Goal: Task Accomplishment & Management: Use online tool/utility

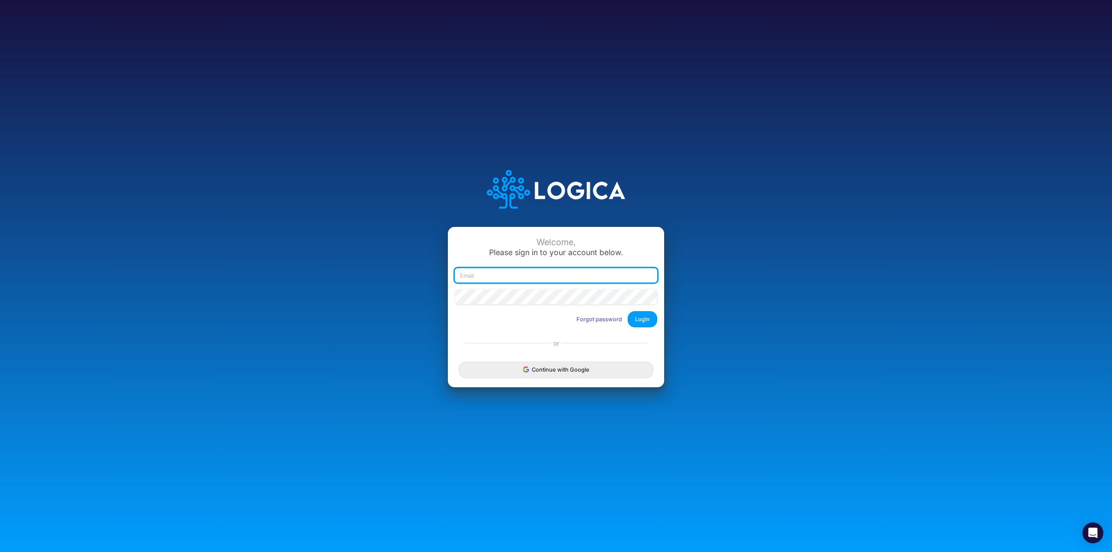
type input "carissa.castro+pipeline@logica.cloud"
click at [645, 315] on button "Login" at bounding box center [643, 319] width 30 height 16
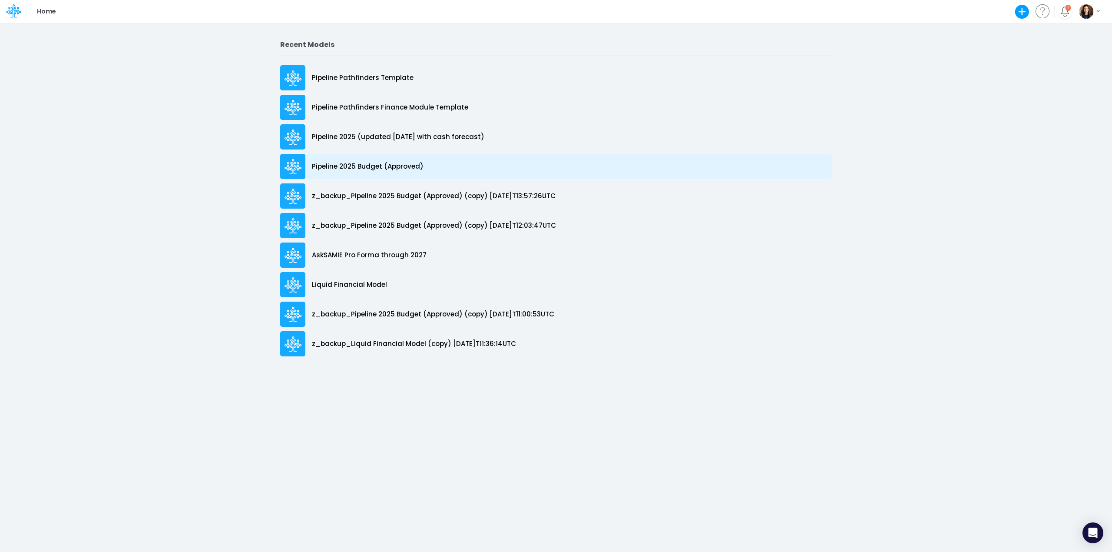
click at [397, 157] on div "Pipeline 2025 Budget (Approved)" at bounding box center [556, 166] width 552 height 25
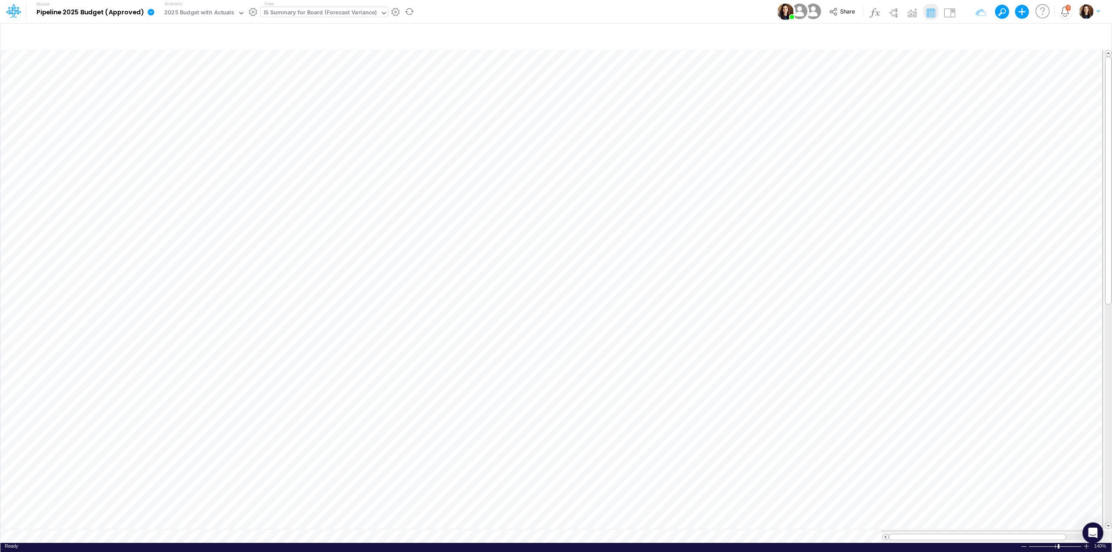
click at [308, 17] on div "IS Summary for Board (Forecast Variance)" at bounding box center [320, 13] width 113 height 10
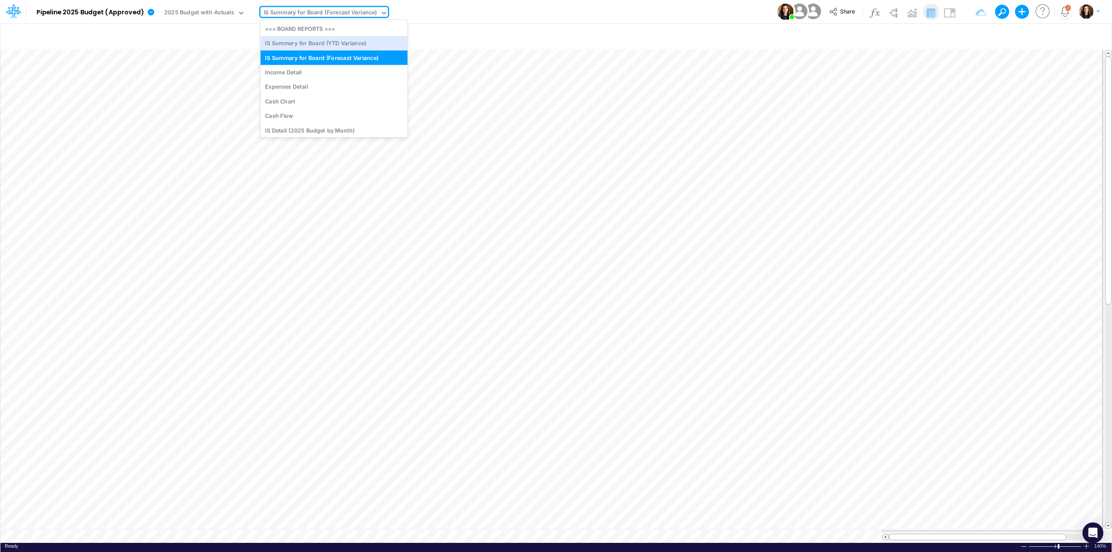
click at [470, 15] on div "Model Pipeline 2025 Budget (Approved) Edit model settings Duplicate Import Quic…" at bounding box center [556, 11] width 1001 height 23
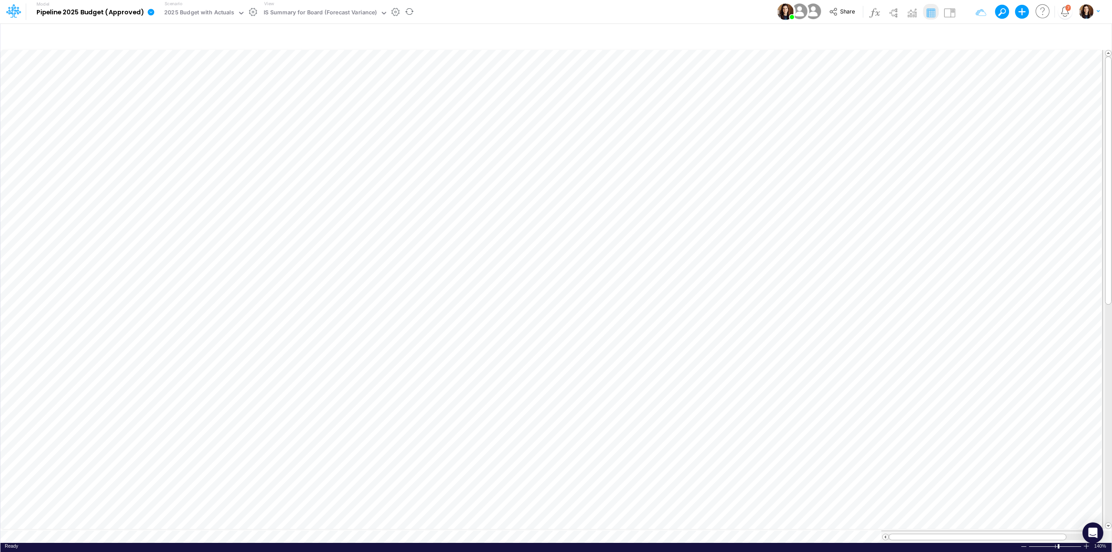
click at [150, 11] on icon at bounding box center [151, 12] width 7 height 7
click at [177, 89] on button "View change history" at bounding box center [194, 89] width 93 height 13
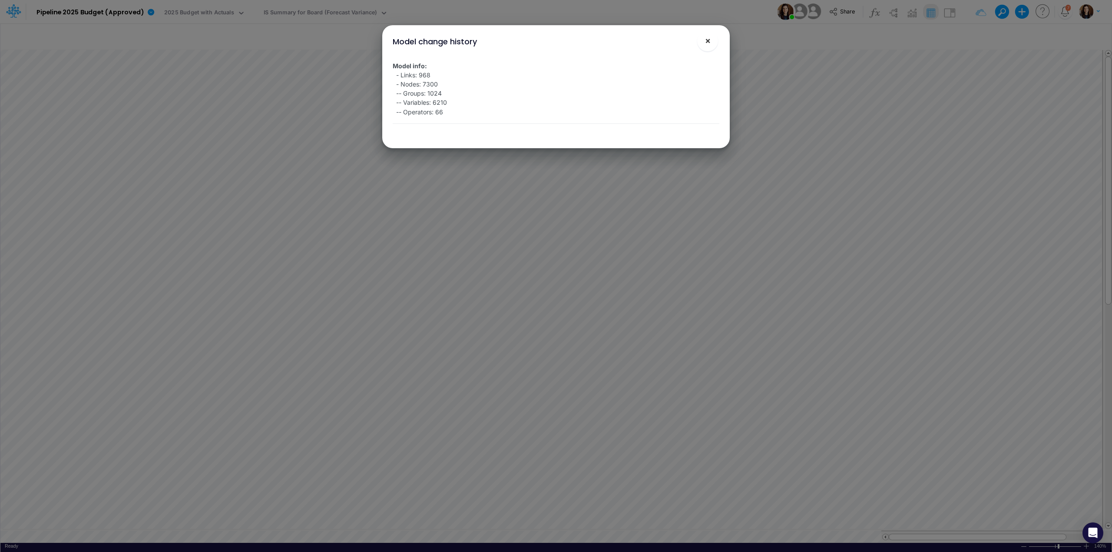
drag, startPoint x: 710, startPoint y: 39, endPoint x: 616, endPoint y: 46, distance: 93.7
click at [708, 40] on span "×" at bounding box center [708, 40] width 6 height 10
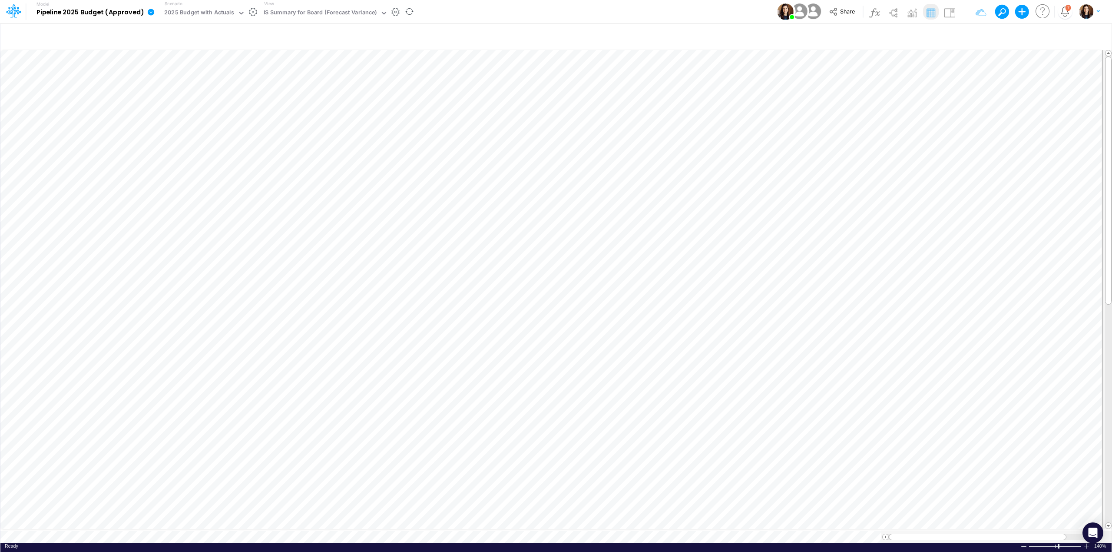
click at [148, 13] on icon at bounding box center [151, 12] width 7 height 7
click at [178, 47] on button "Duplicate" at bounding box center [194, 47] width 93 height 13
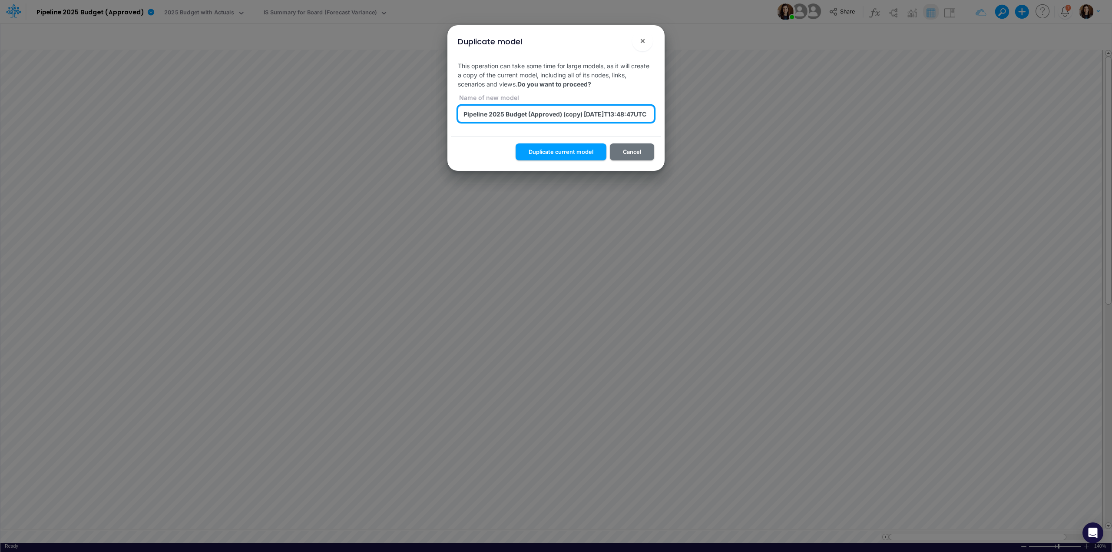
scroll to position [0, 15]
drag, startPoint x: 568, startPoint y: 116, endPoint x: 699, endPoint y: 116, distance: 131.2
click at [699, 116] on div "Duplicate model × This operation can take some time for large models, as it wil…" at bounding box center [556, 276] width 1112 height 552
type input "Pipeline 2025 Budget (Approved) (fixed)"
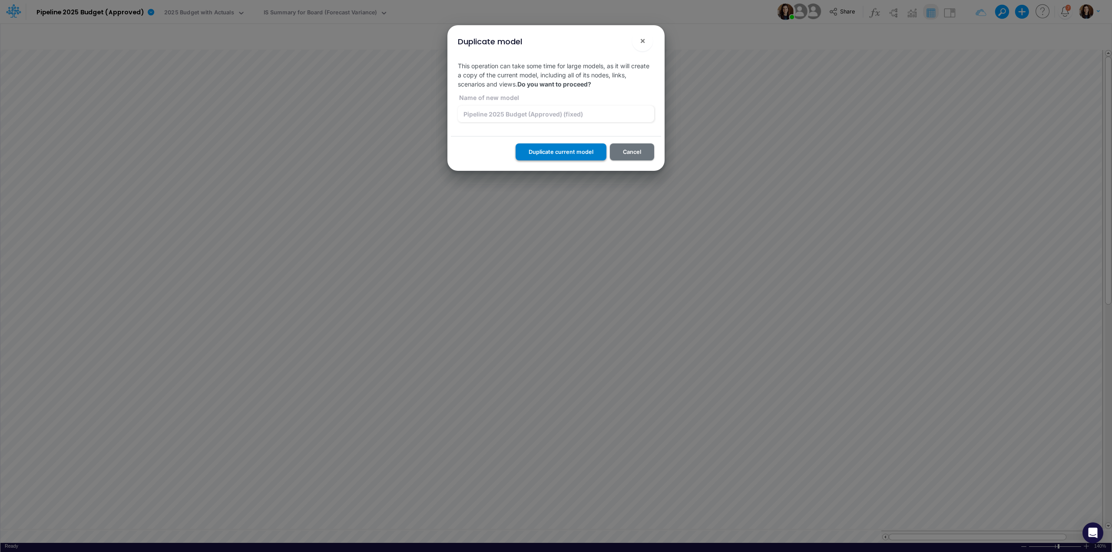
click at [548, 155] on button "Duplicate current model" at bounding box center [561, 151] width 91 height 17
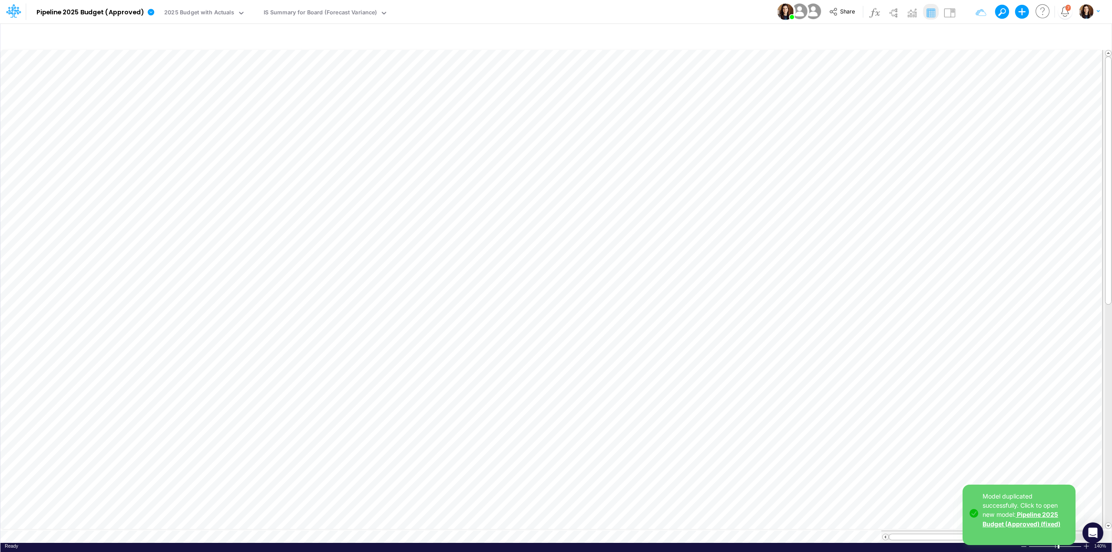
click at [1040, 522] on link "Pipeline 2025 Budget (Approved) (fixed)" at bounding box center [1022, 519] width 78 height 17
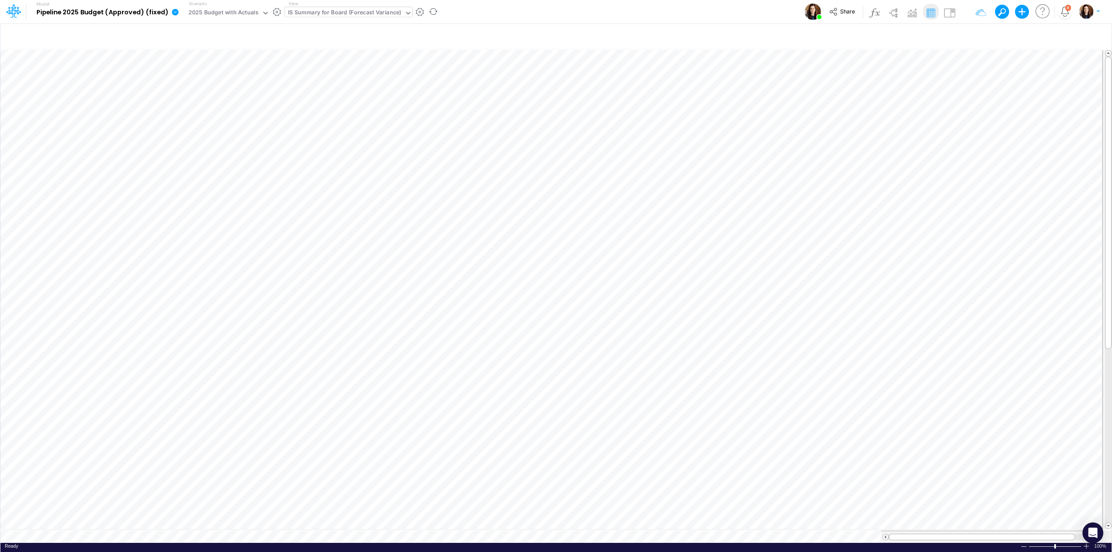
click at [346, 11] on div "IS Summary for Board (Forecast Variance)" at bounding box center [344, 13] width 113 height 10
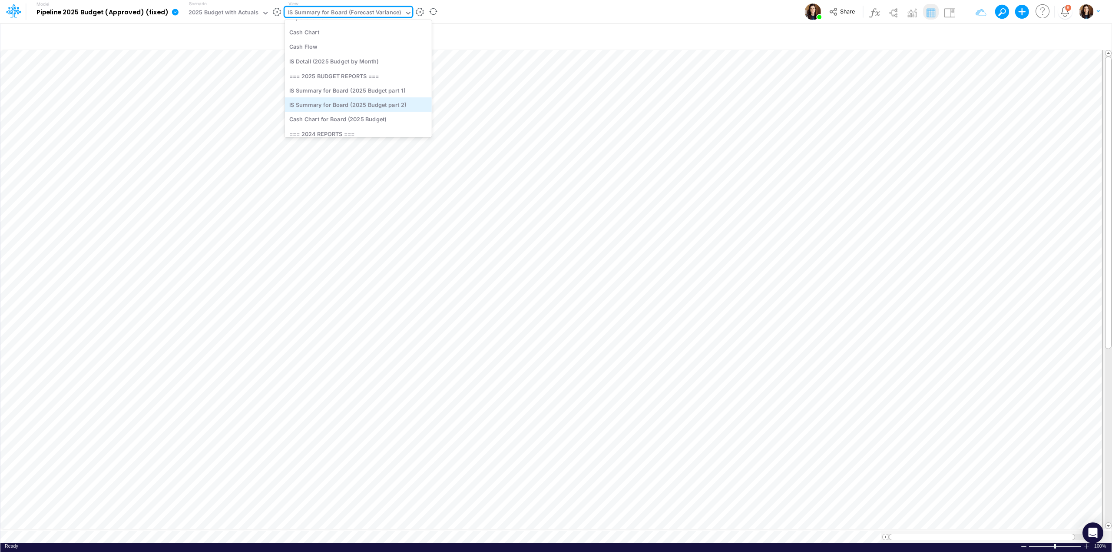
click at [389, 106] on div "IS Summary for Board (2025 Budget part 2)" at bounding box center [358, 104] width 147 height 14
click at [433, 9] on div "Model Pipeline 2025 Budget (Approved) (fixed) Edit model settings Duplicate Imp…" at bounding box center [556, 11] width 1001 height 23
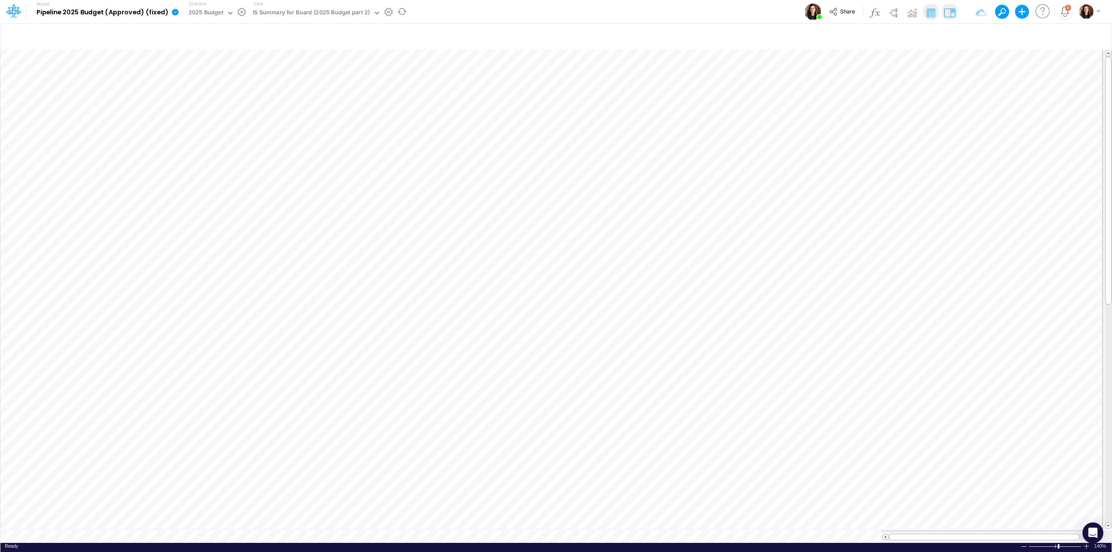
click at [952, 13] on img at bounding box center [950, 13] width 14 height 14
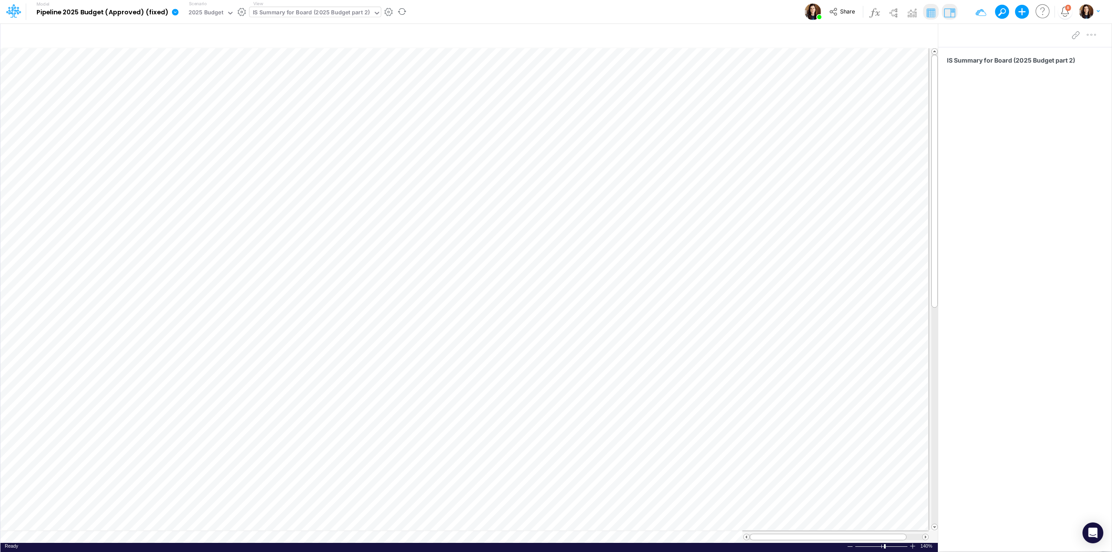
click at [343, 12] on div "IS Summary for Board (2025 Budget part 2)" at bounding box center [311, 13] width 117 height 10
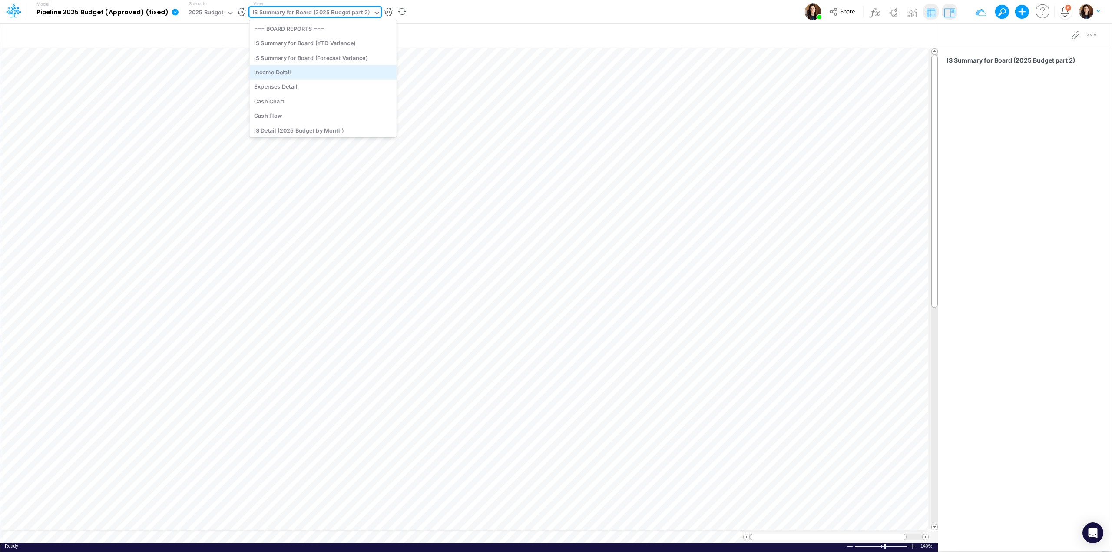
click at [323, 71] on div "Income Detail" at bounding box center [322, 72] width 147 height 14
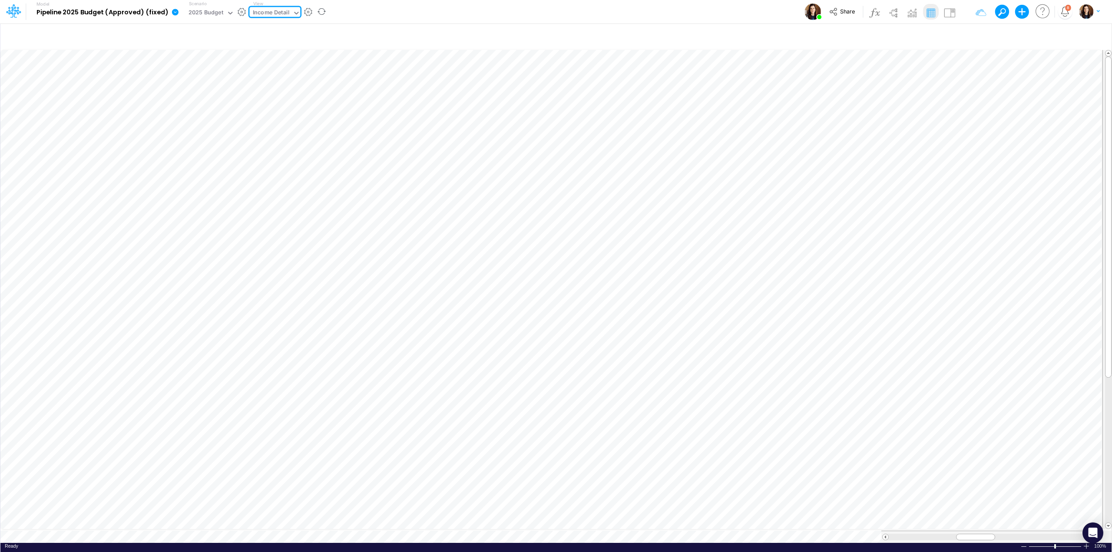
click at [381, 9] on div "Model Pipeline 2025 Budget (Approved) (fixed) Edit model settings Duplicate Imp…" at bounding box center [556, 11] width 1001 height 23
click at [280, 10] on div "Income Detail" at bounding box center [271, 13] width 37 height 10
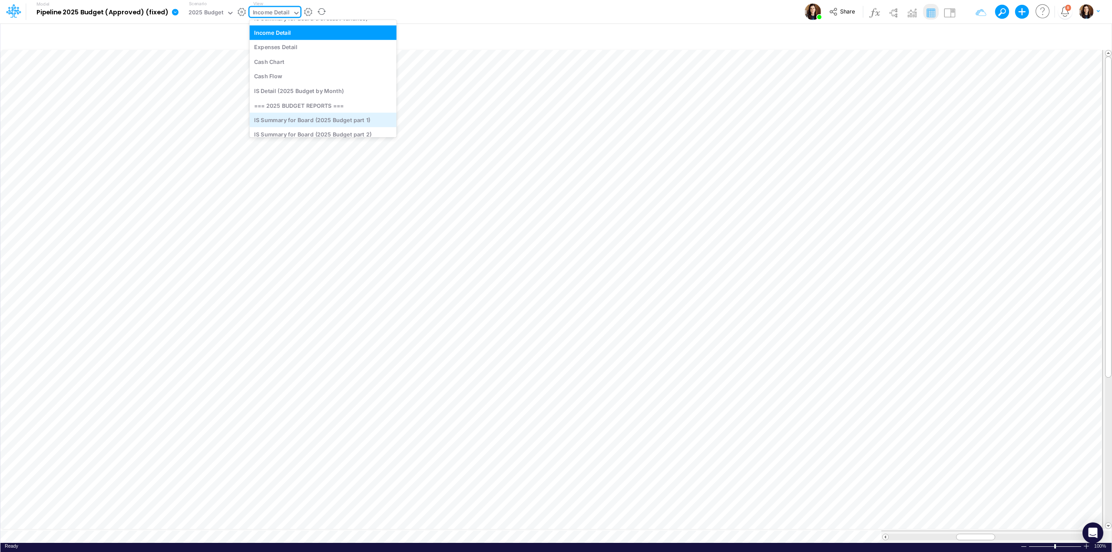
scroll to position [77, 0]
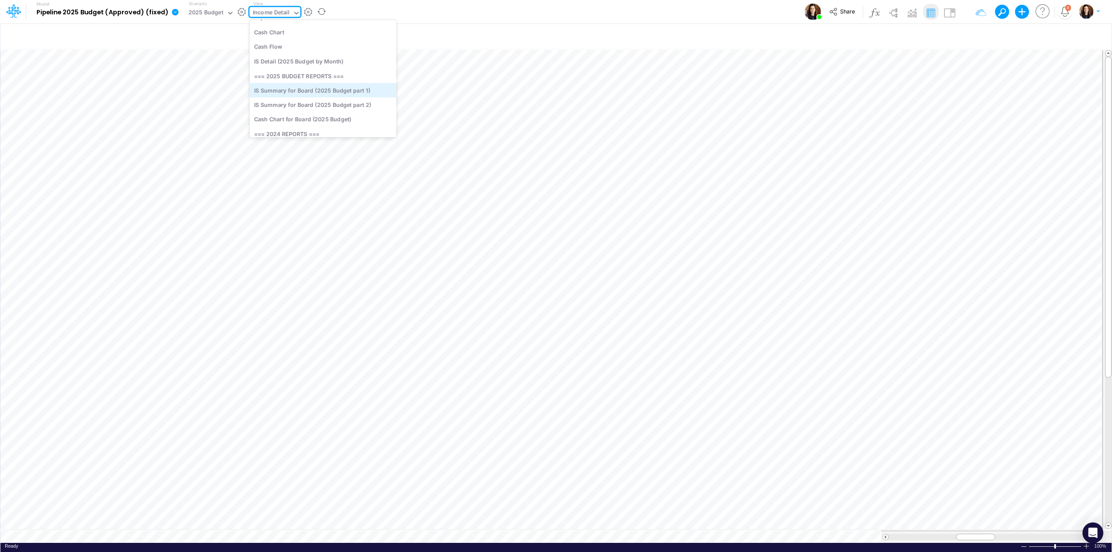
click at [352, 93] on div "IS Summary for Board (2025 Budget part 1)" at bounding box center [322, 90] width 147 height 14
click at [303, 10] on div "IS Summary for Board (2025 Budget part 1)" at bounding box center [311, 13] width 116 height 10
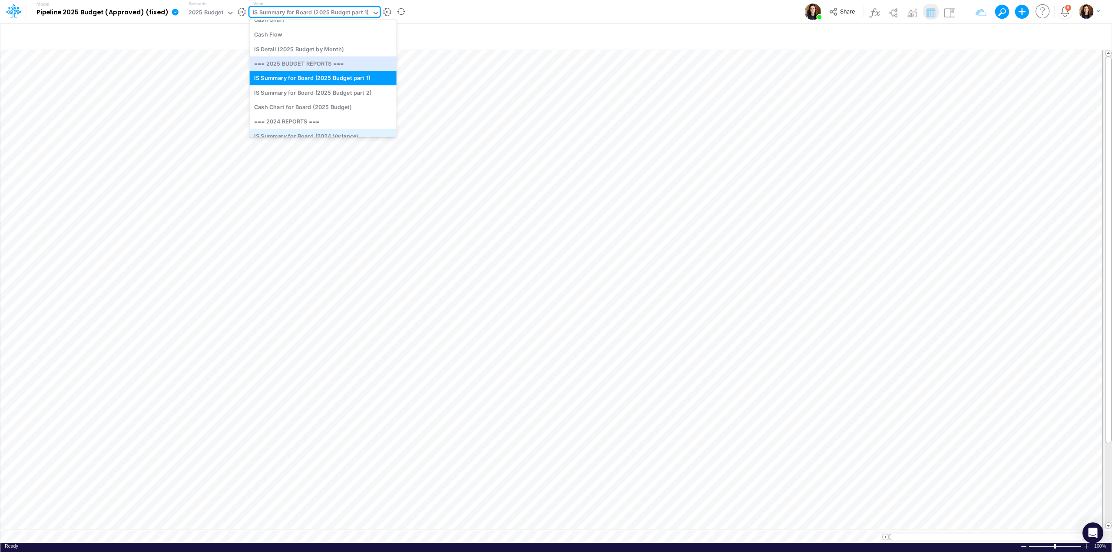
scroll to position [115, 0]
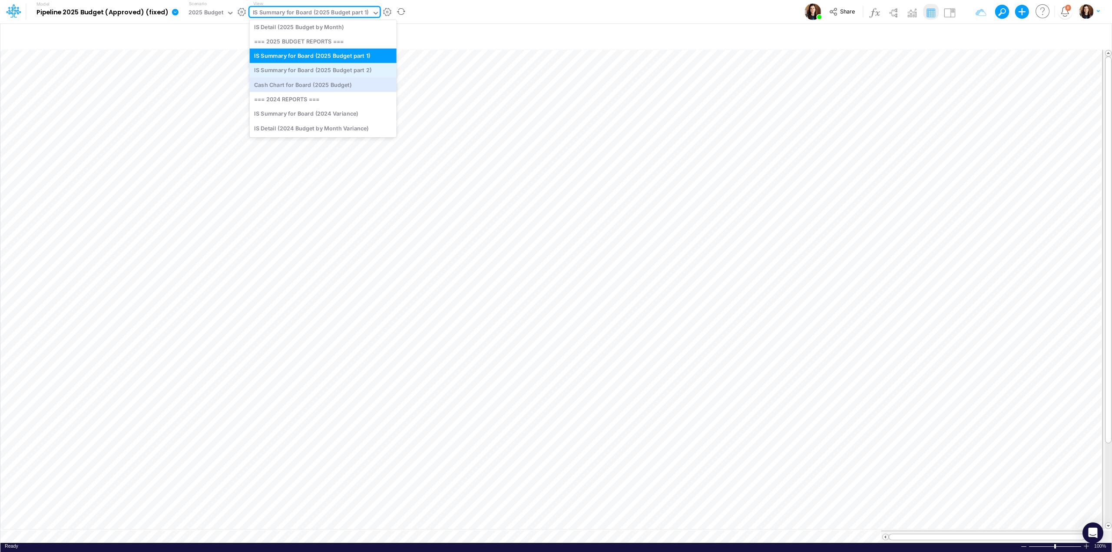
click at [325, 71] on div "IS Summary for Board (2025 Budget part 2)" at bounding box center [322, 70] width 147 height 14
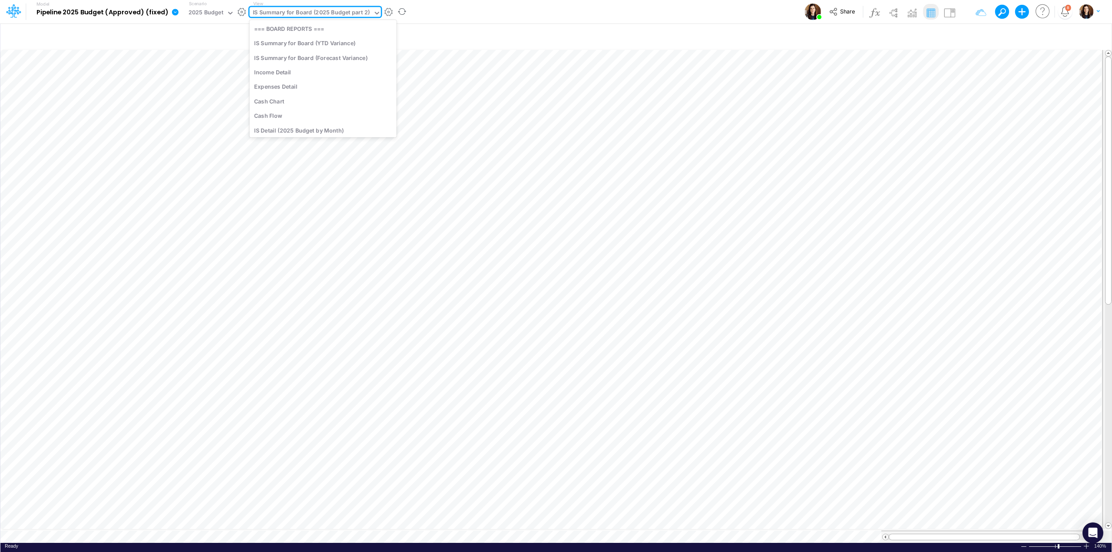
click at [325, 16] on div "IS Summary for Board (2025 Budget part 2)" at bounding box center [311, 13] width 117 height 10
click at [326, 53] on div "Cash Chart" at bounding box center [322, 53] width 147 height 14
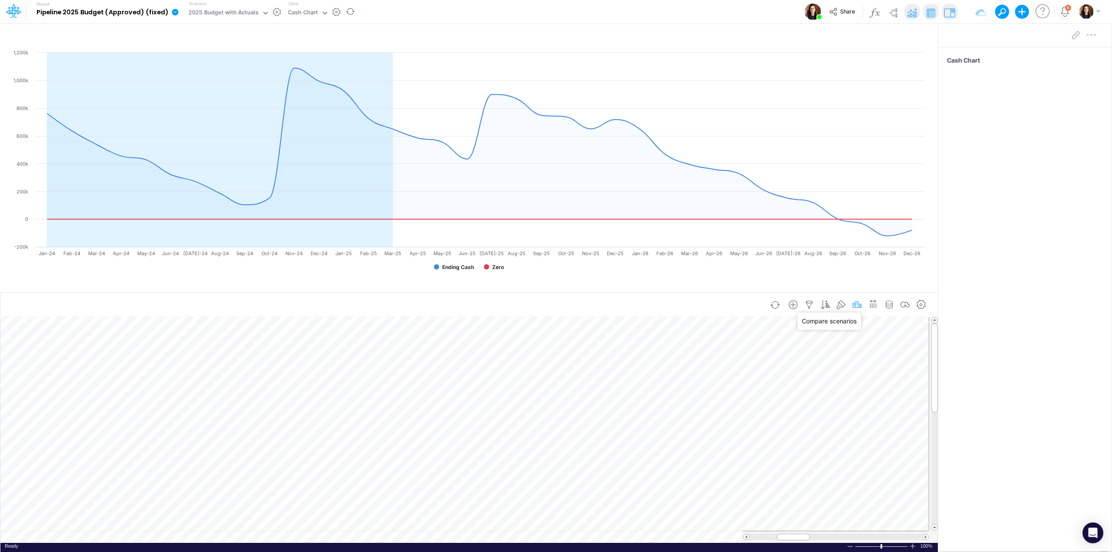
click at [857, 303] on icon "button" at bounding box center [857, 304] width 13 height 9
click at [684, 393] on div "2025 Budget with Actuals" at bounding box center [674, 395] width 75 height 9
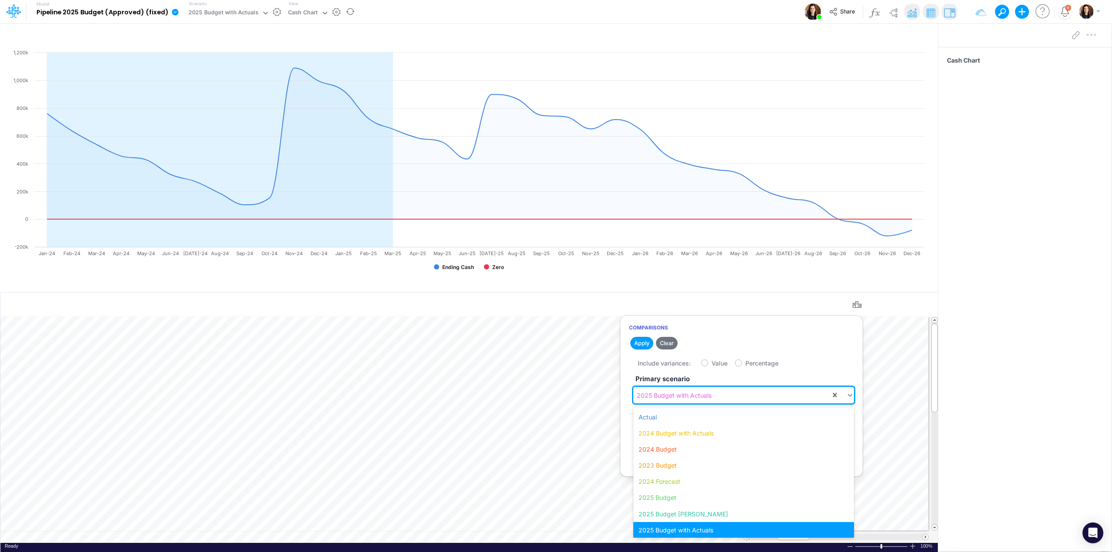
scroll to position [2, 0]
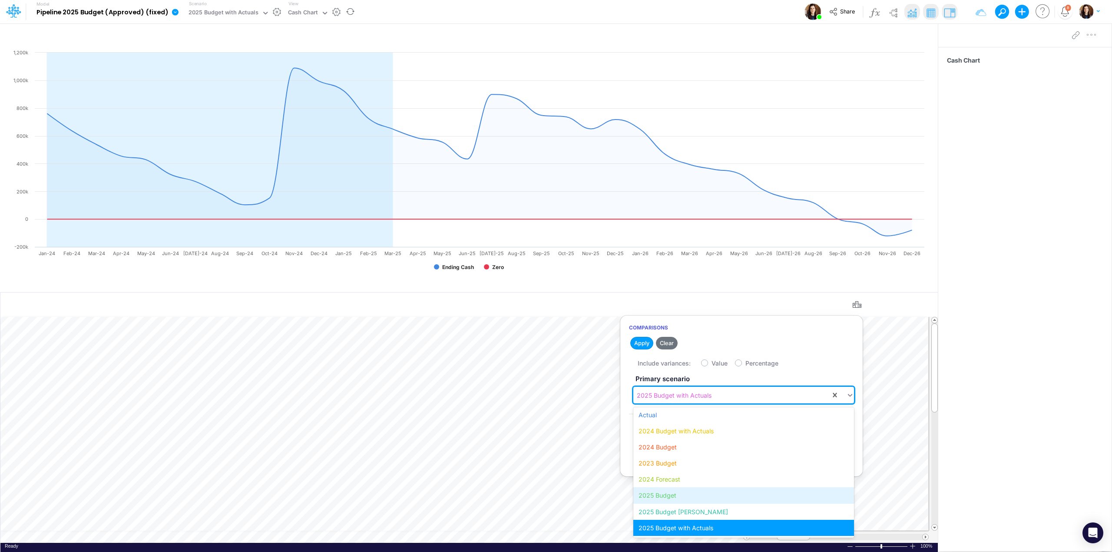
click at [674, 492] on div "2025 Budget" at bounding box center [744, 495] width 220 height 16
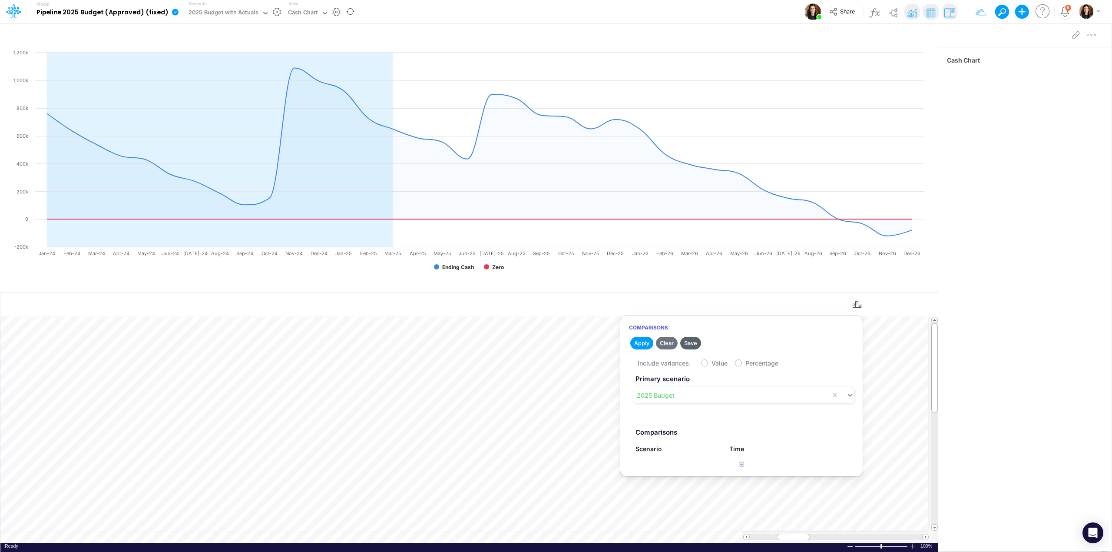
click at [698, 343] on button "Save" at bounding box center [691, 343] width 21 height 13
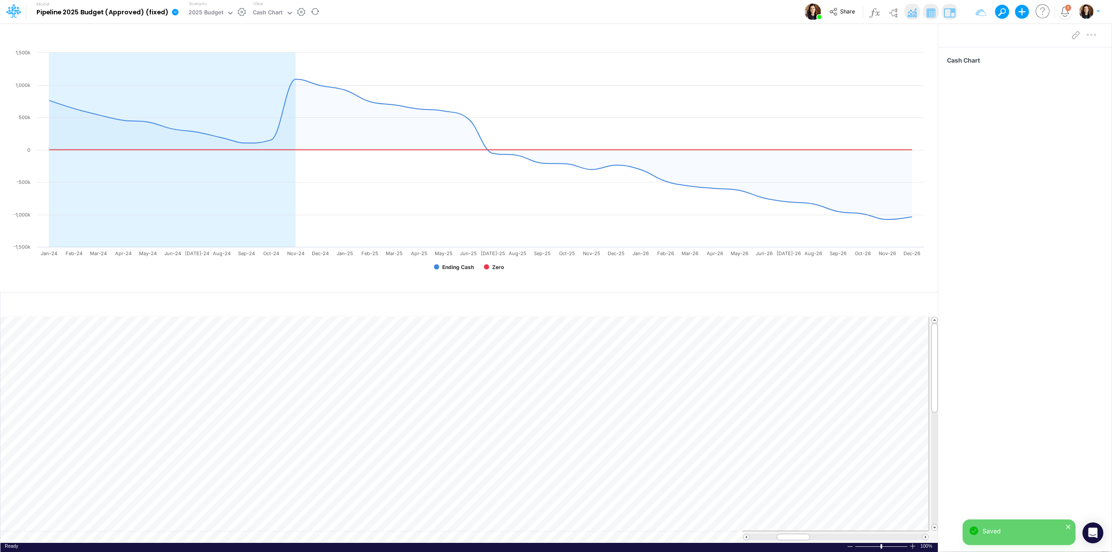
scroll to position [0, 0]
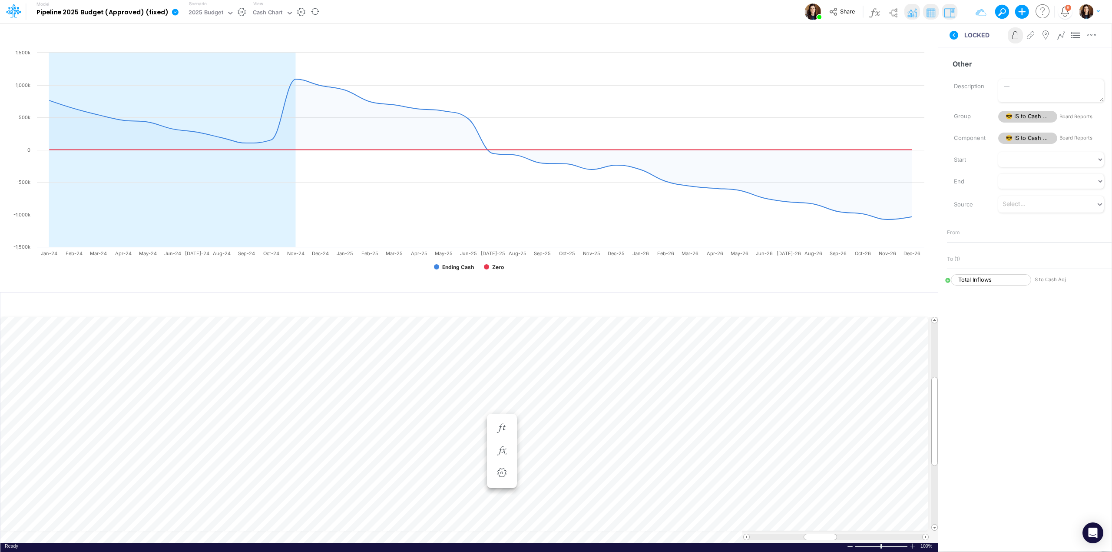
scroll to position [0, 0]
click at [501, 454] on icon "button" at bounding box center [501, 454] width 13 height 9
click at [955, 37] on icon at bounding box center [954, 35] width 9 height 9
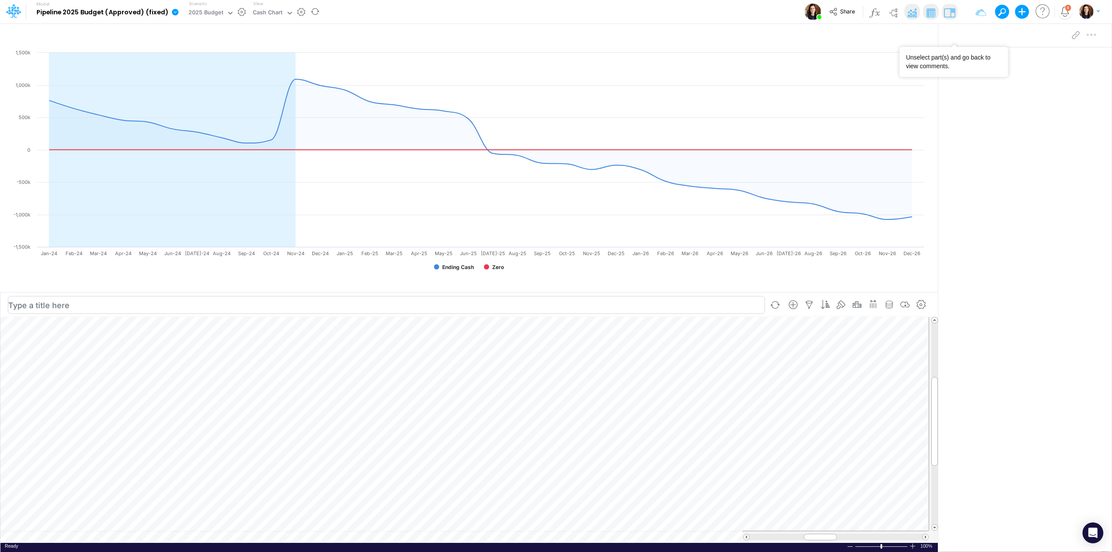
click at [499, 539] on div "Paste Cut Copy AutoFill -500000 Ready 100% Sum: null Max: null Min: null Numeri…" at bounding box center [469, 430] width 938 height 226
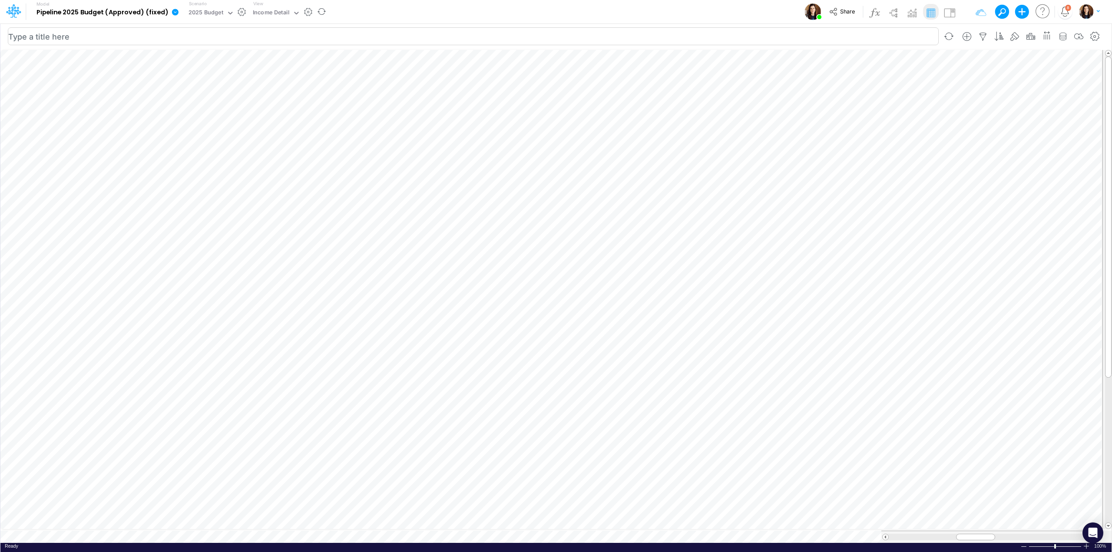
scroll to position [0, 0]
click at [580, 232] on icon "button" at bounding box center [578, 228] width 13 height 9
click at [678, 228] on icon "button" at bounding box center [682, 228] width 13 height 9
click at [807, 284] on button "button" at bounding box center [814, 280] width 17 height 14
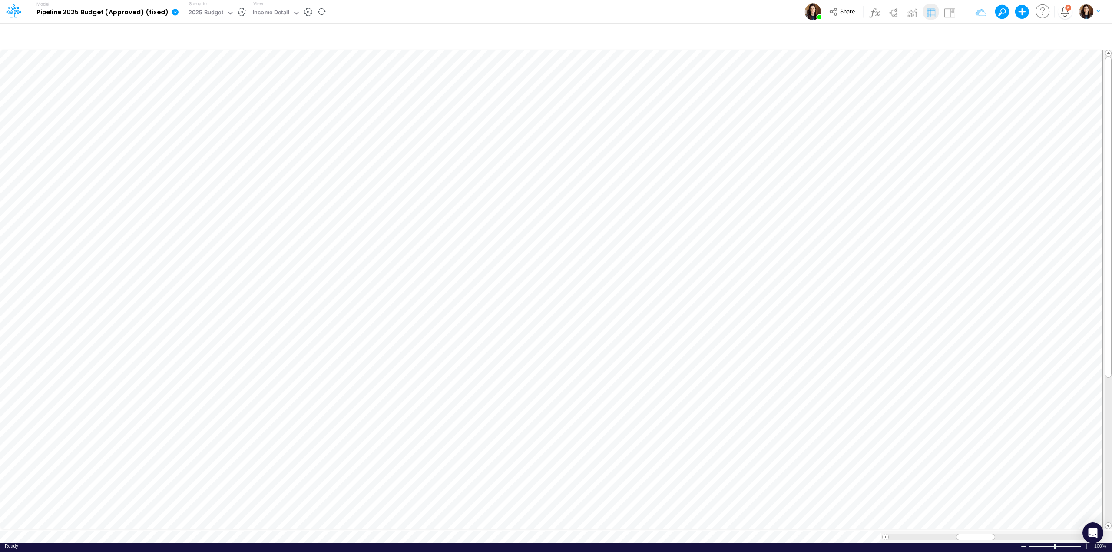
scroll to position [0, 0]
click at [344, 11] on div "IS Summary for Board (2025 Budget part 2)" at bounding box center [311, 13] width 117 height 10
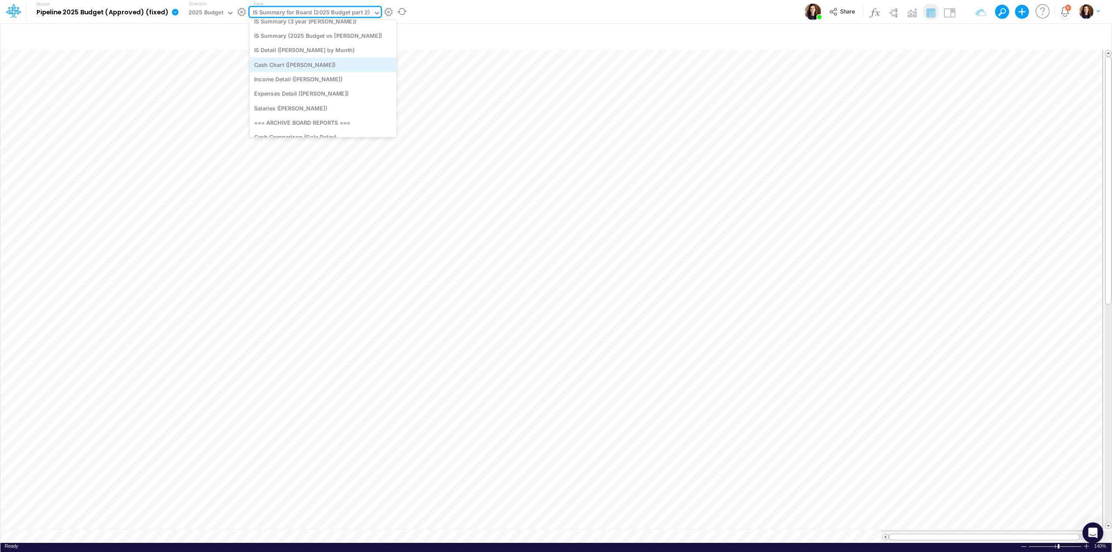
scroll to position [309, 0]
click at [315, 54] on div "Expenses Detail ([PERSON_NAME])" at bounding box center [322, 56] width 147 height 14
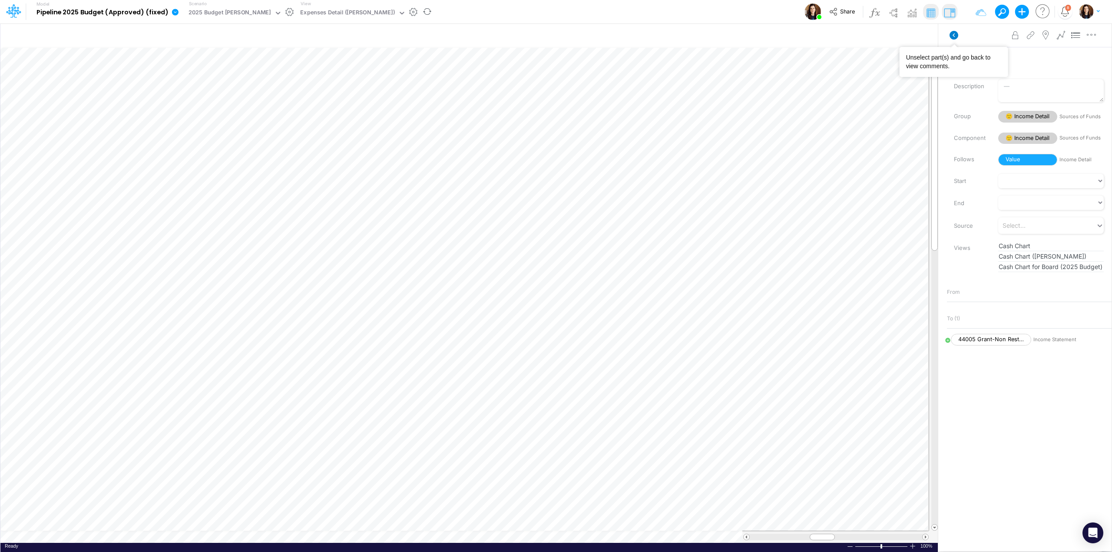
click at [955, 34] on icon at bounding box center [954, 35] width 9 height 9
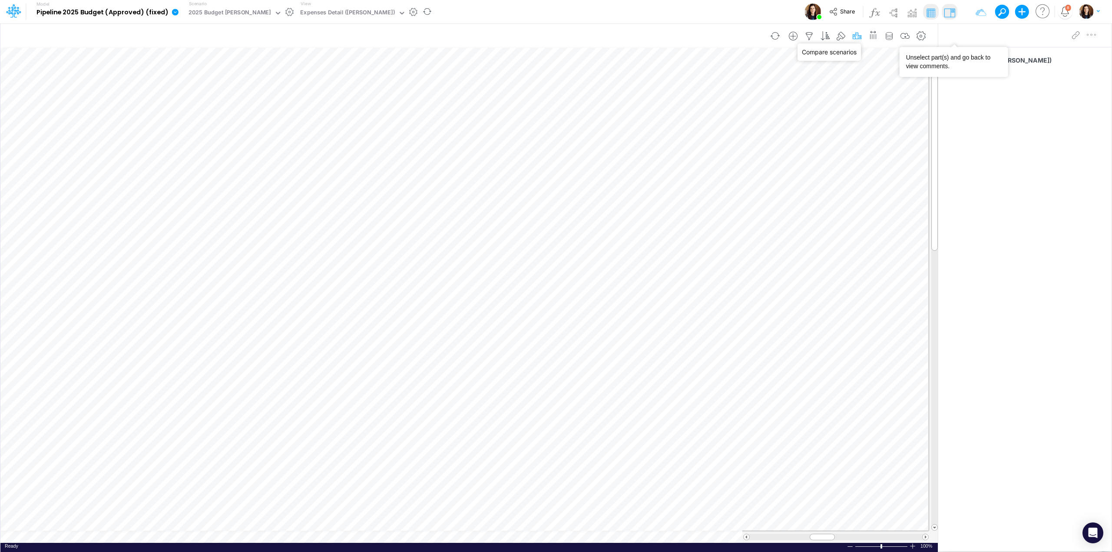
click at [860, 37] on icon "button" at bounding box center [857, 36] width 13 height 9
click at [697, 127] on div "2025 Budget [PERSON_NAME]" at bounding box center [682, 126] width 90 height 9
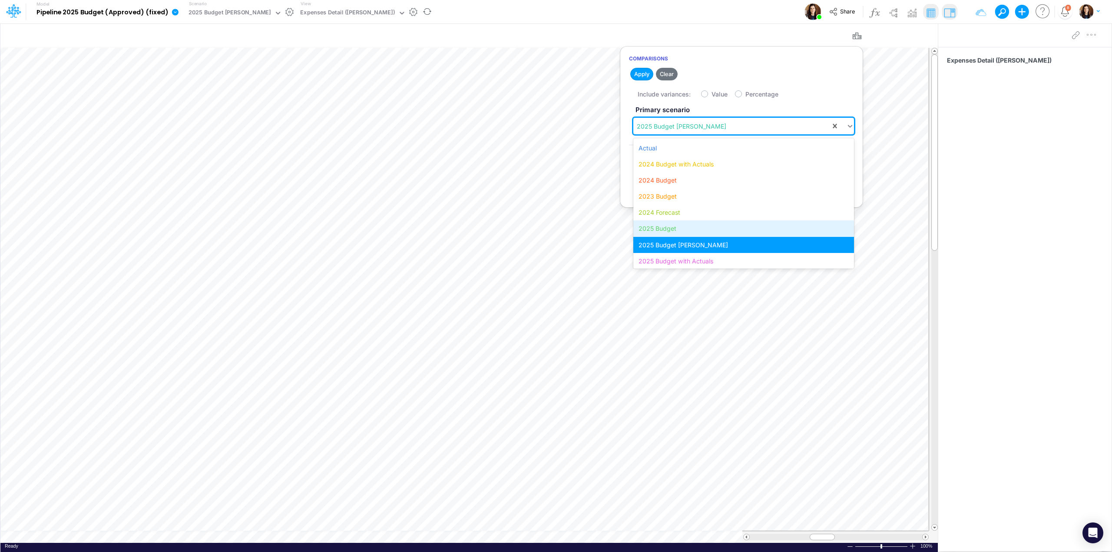
click at [677, 226] on div "2025 Budget" at bounding box center [744, 228] width 220 height 16
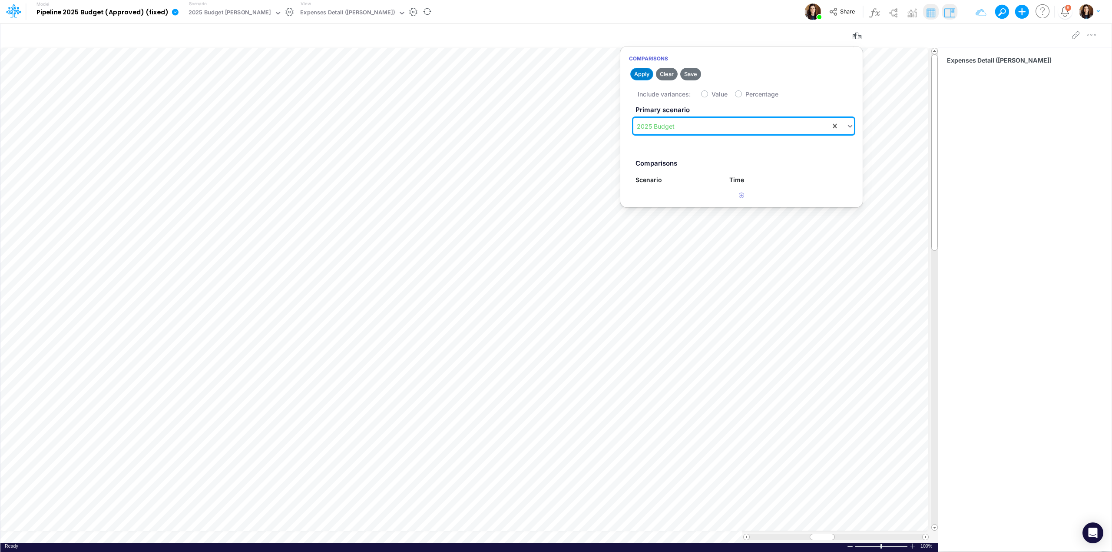
click at [643, 72] on button "Apply" at bounding box center [642, 74] width 23 height 13
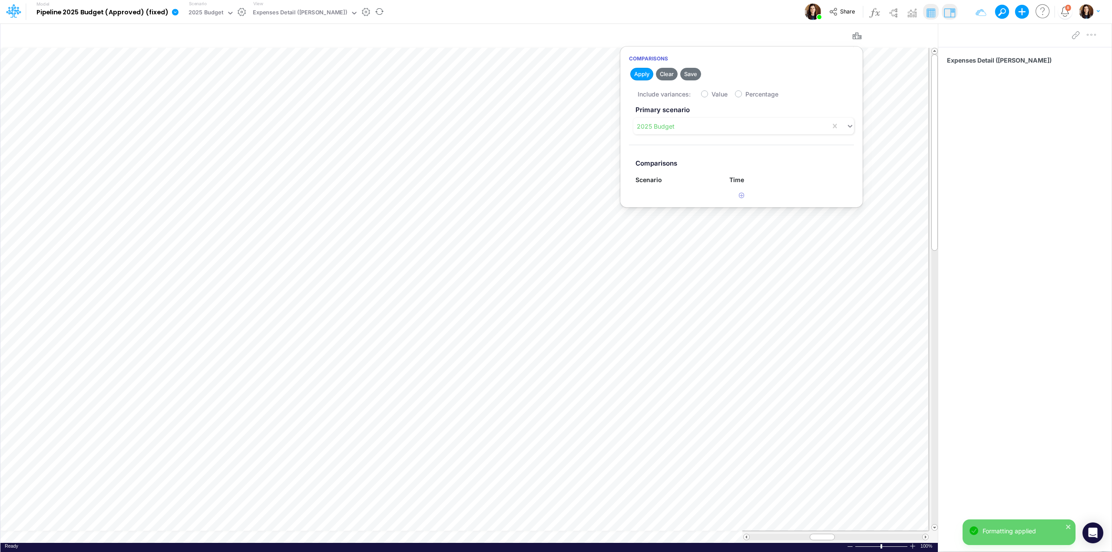
click at [631, 7] on div "Model Pipeline 2025 Budget (Approved) (fixed) Edit model settings Duplicate Imp…" at bounding box center [556, 11] width 1001 height 23
click at [289, 11] on div "Expenses Detail ([PERSON_NAME])" at bounding box center [300, 13] width 95 height 10
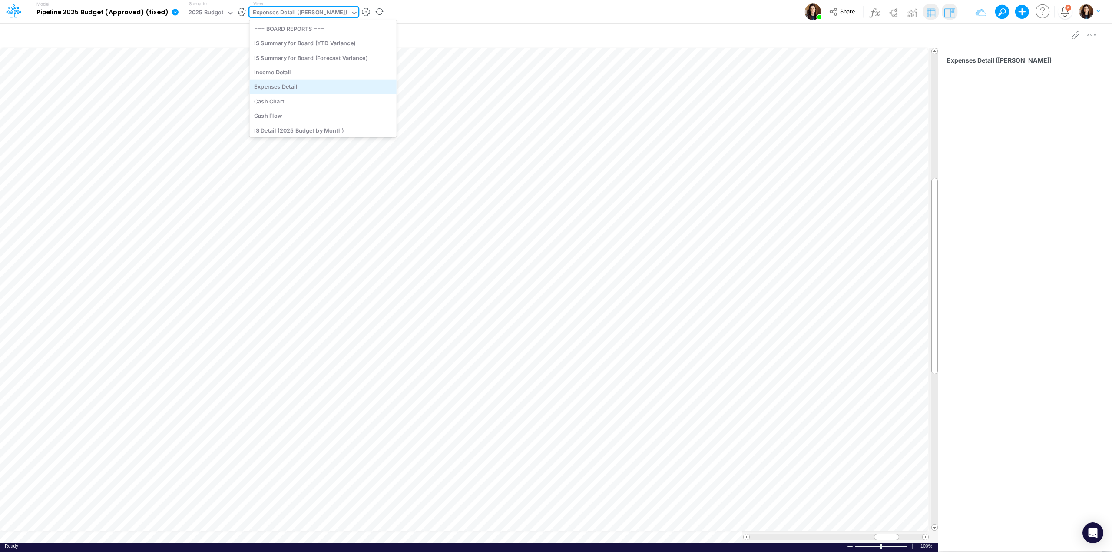
click at [305, 87] on div "Expenses Detail" at bounding box center [322, 87] width 147 height 14
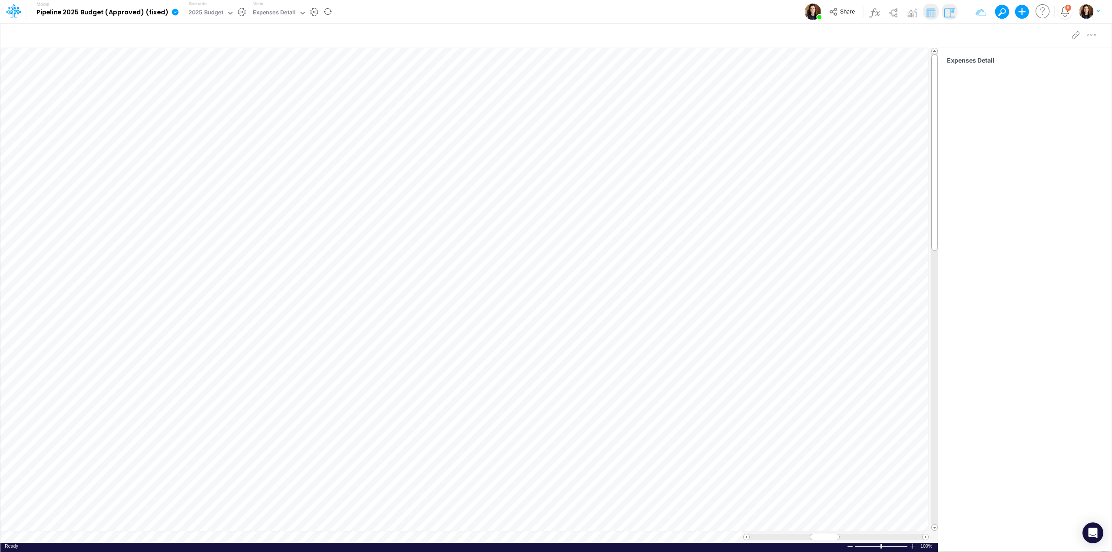
click at [363, 10] on div "Model Pipeline 2025 Budget (Approved) (fixed) Edit model settings Duplicate Imp…" at bounding box center [556, 11] width 1001 height 23
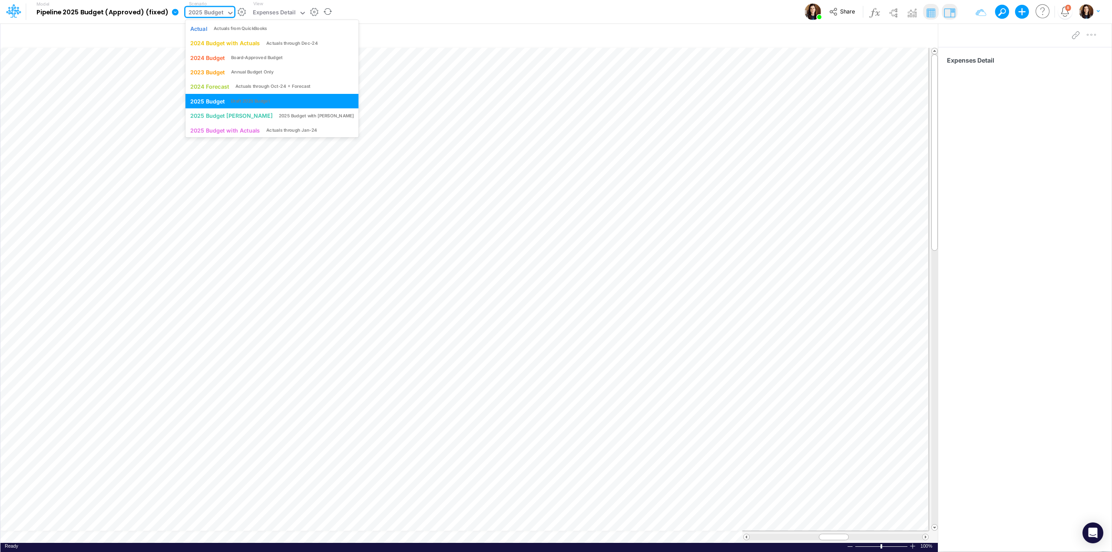
click at [202, 15] on div "2025 Budget" at bounding box center [206, 13] width 35 height 10
click at [385, 15] on div "Model Pipeline 2025 Budget (Approved) (fixed) Edit model settings Duplicate Imp…" at bounding box center [556, 11] width 1001 height 23
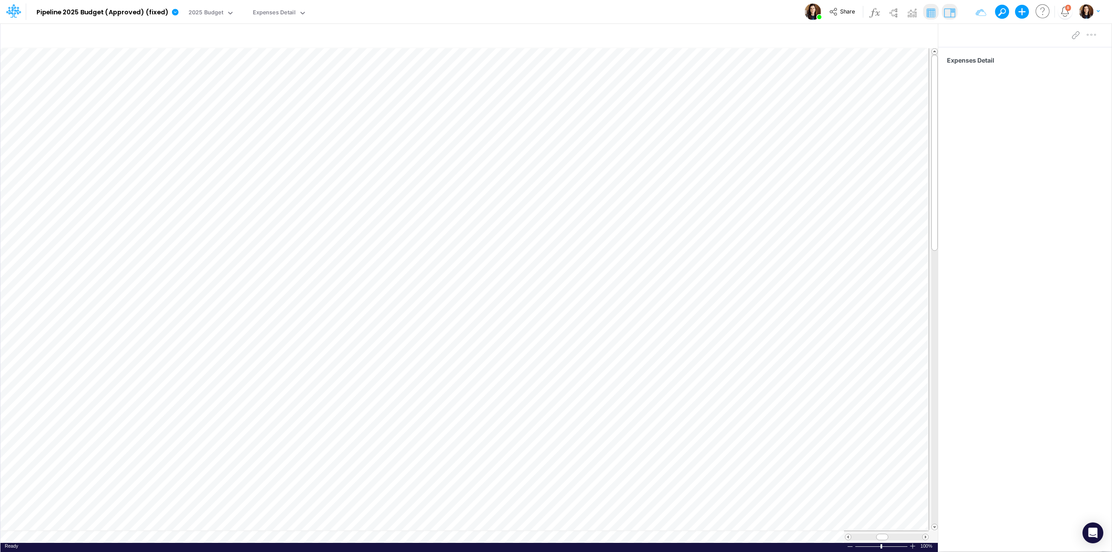
scroll to position [0, 0]
click at [951, 33] on icon at bounding box center [954, 35] width 9 height 9
